Goal: Entertainment & Leisure: Consume media (video, audio)

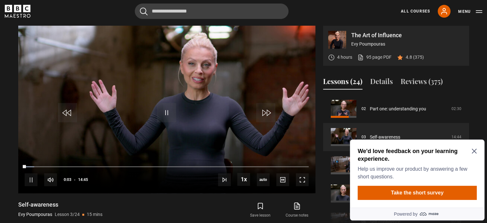
click at [475, 148] on div "We'd love feedback on your learning experience. Help us improve our product by …" at bounding box center [417, 163] width 119 height 33
click at [474, 151] on icon "Close Maze Prompt" at bounding box center [474, 151] width 5 height 5
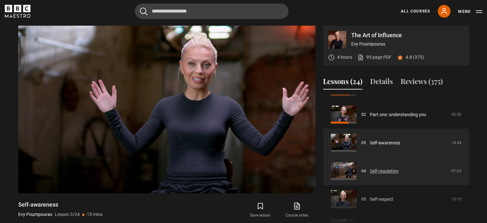
scroll to position [50, 0]
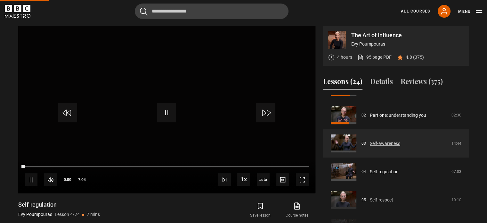
click at [395, 143] on link "Self-awareness" at bounding box center [385, 143] width 30 height 7
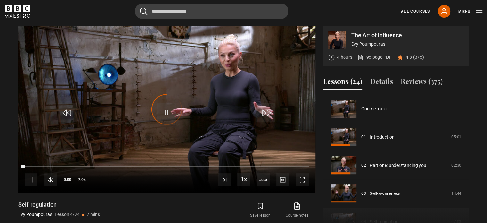
scroll to position [85, 0]
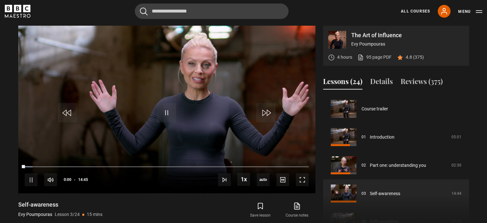
scroll to position [56, 0]
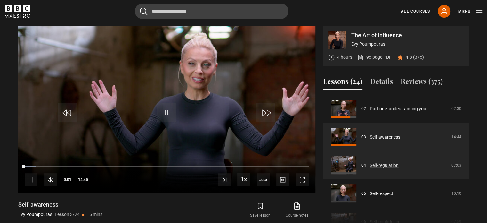
click at [383, 165] on link "Self-regulation" at bounding box center [384, 165] width 29 height 7
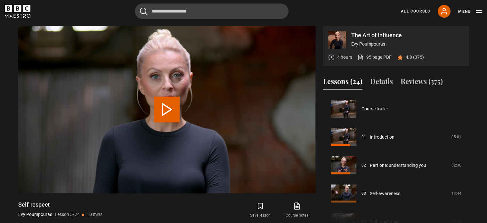
click at [280, 108] on video "Video Player" at bounding box center [166, 109] width 297 height 167
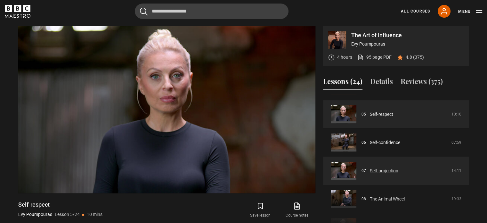
scroll to position [136, 0]
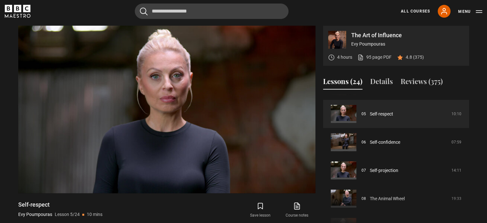
click at [0, 125] on section "The Art of Influence Evy Poumpouras 4 hours 95 page PDF (opens in new tab) 4.8 …" at bounding box center [243, 123] width 487 height 246
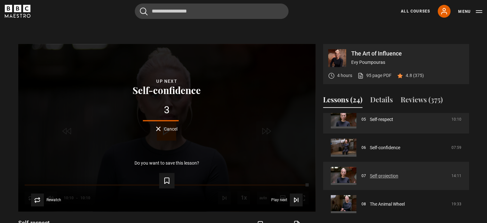
scroll to position [149, 0]
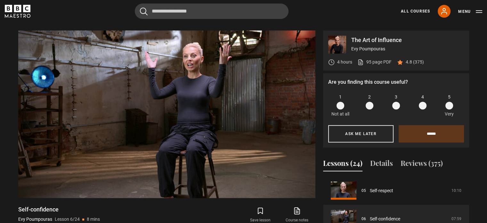
scroll to position [260, 0]
click at [169, 192] on video "Video Player" at bounding box center [166, 114] width 297 height 167
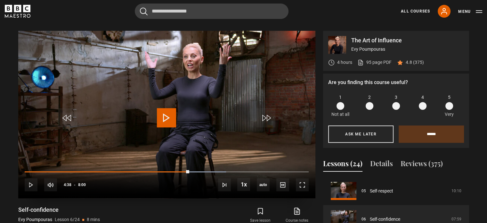
click at [166, 121] on span "Video Player" at bounding box center [166, 117] width 19 height 19
click at [198, 152] on video "Video Player" at bounding box center [166, 114] width 297 height 167
click at [173, 126] on span "Video Player" at bounding box center [166, 117] width 19 height 19
click at [201, 216] on div "Save lesson Course notes opens in new tab" at bounding box center [244, 215] width 141 height 19
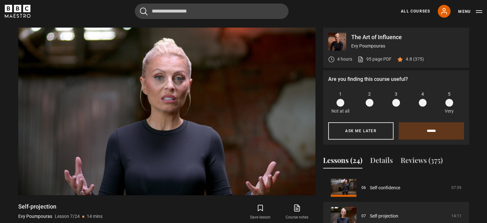
scroll to position [264, 0]
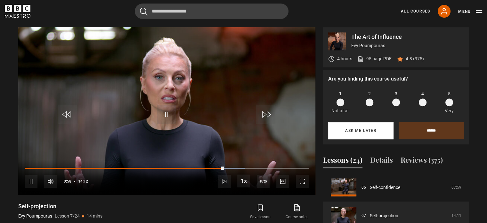
click at [343, 134] on button "Ask me later" at bounding box center [360, 130] width 65 height 17
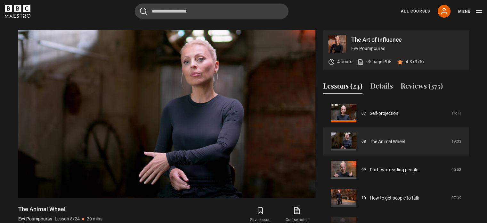
scroll to position [261, 0]
